Goal: Task Accomplishment & Management: Manage account settings

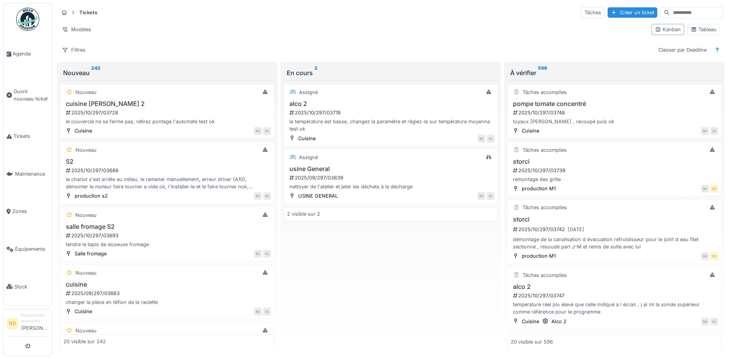
scroll to position [500, 0]
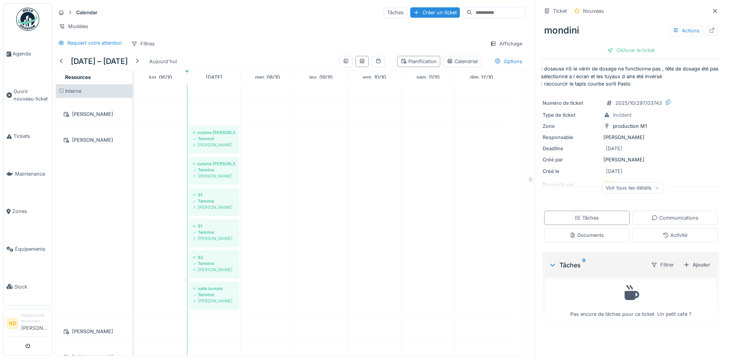
scroll to position [346, 0]
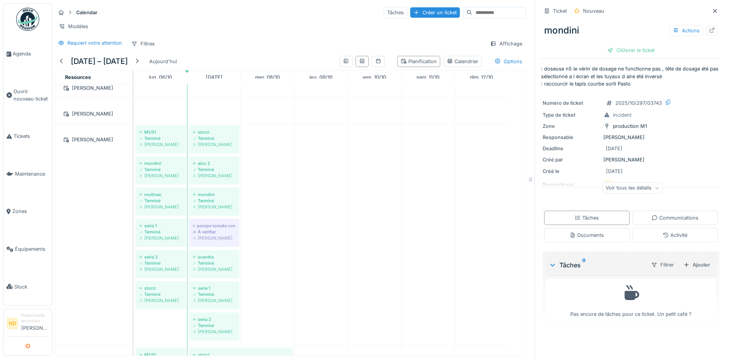
click at [27, 346] on icon "submit" at bounding box center [27, 346] width 5 height 5
click at [28, 346] on icon "submit" at bounding box center [27, 346] width 5 height 5
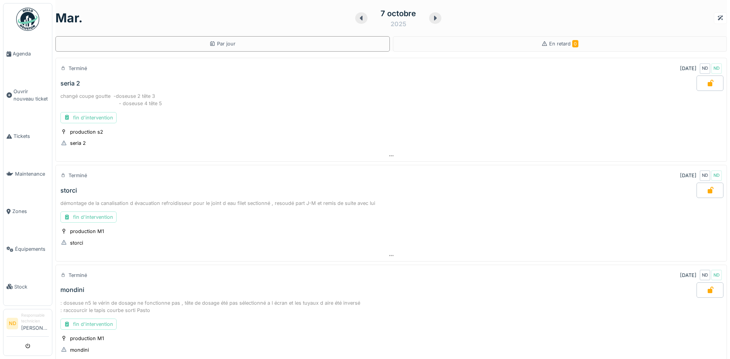
click at [28, 346] on icon "submit" at bounding box center [27, 346] width 5 height 5
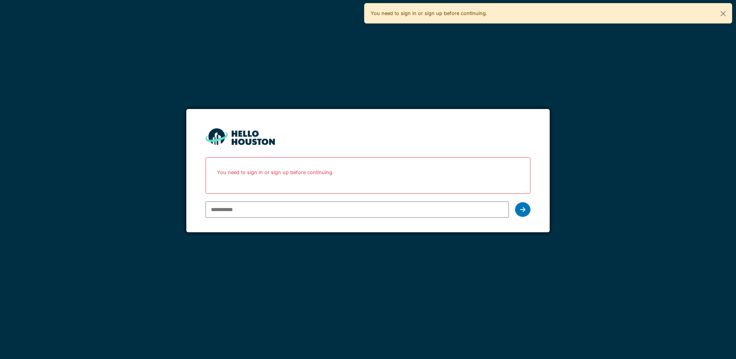
click at [237, 211] on input "email" at bounding box center [357, 209] width 303 height 16
type input "**********"
click at [523, 209] on icon at bounding box center [522, 209] width 5 height 6
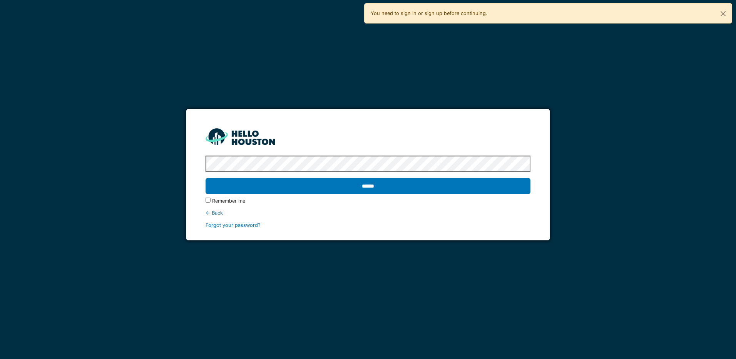
click at [206, 178] on input "******" at bounding box center [368, 186] width 324 height 16
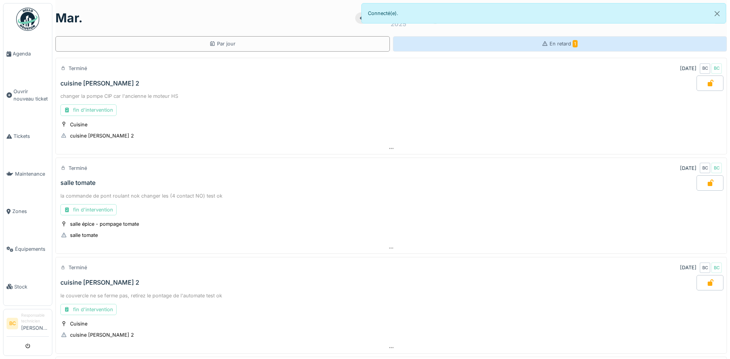
click at [558, 45] on span "En retard 1" at bounding box center [564, 44] width 28 height 6
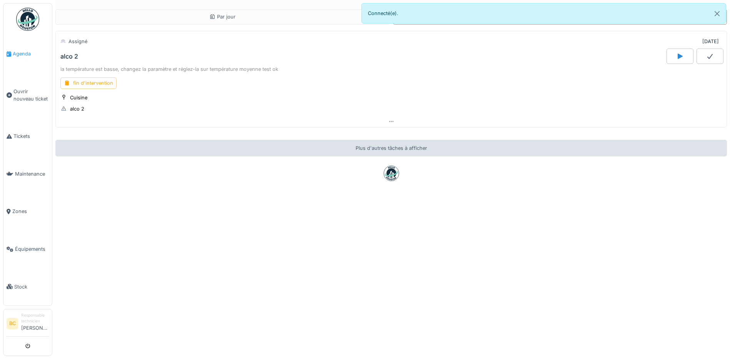
click at [18, 52] on span "Agenda" at bounding box center [31, 53] width 36 height 7
